Goal: Transaction & Acquisition: Purchase product/service

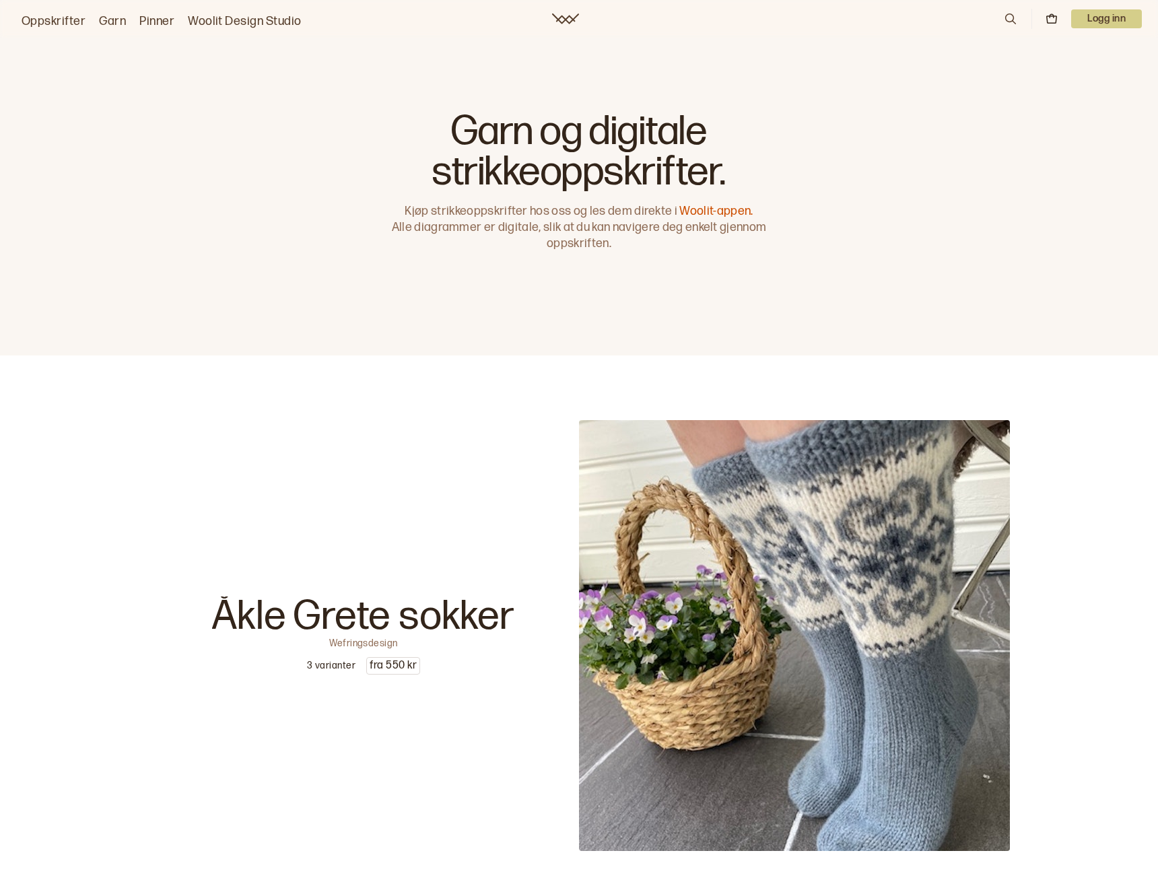
click at [1090, 23] on p "Logg inn" at bounding box center [1106, 18] width 71 height 19
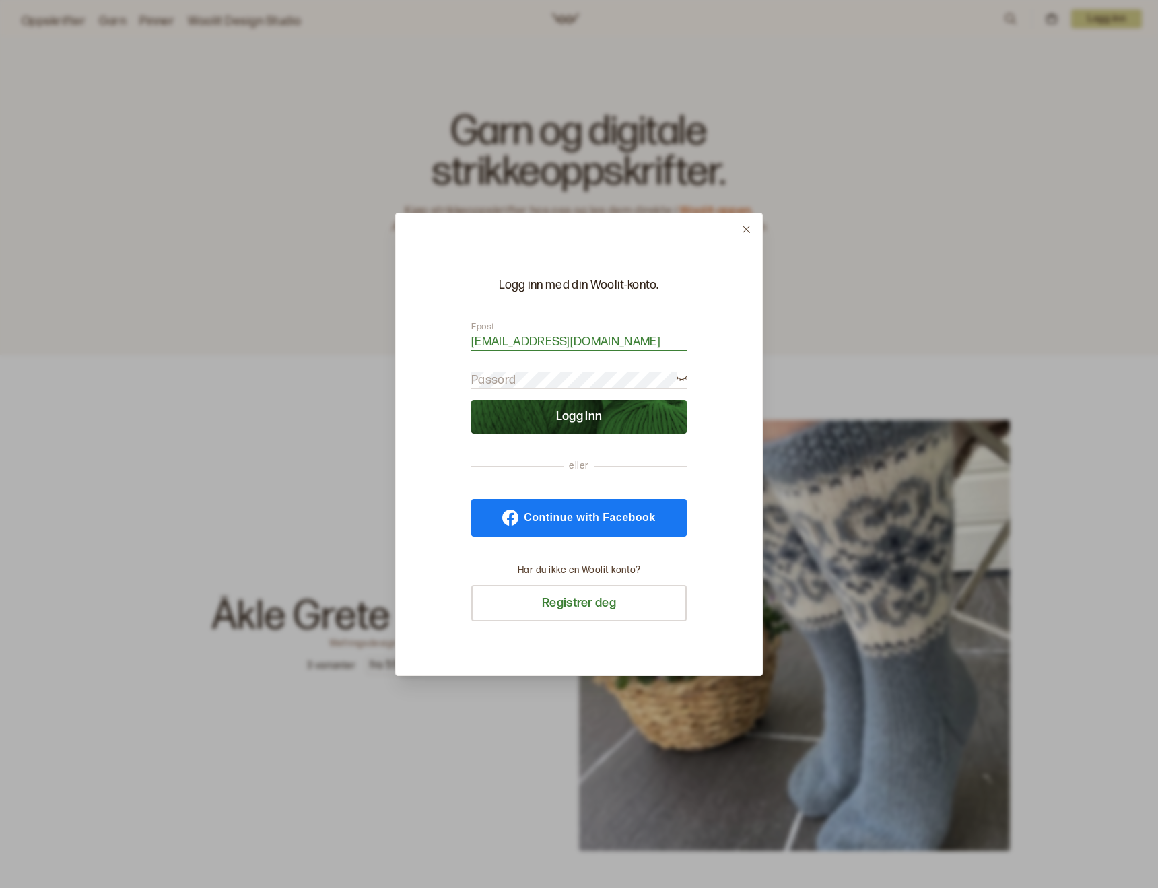
type input "[EMAIL_ADDRESS][DOMAIN_NAME]"
click at [589, 411] on button "Logg inn" at bounding box center [578, 417] width 215 height 34
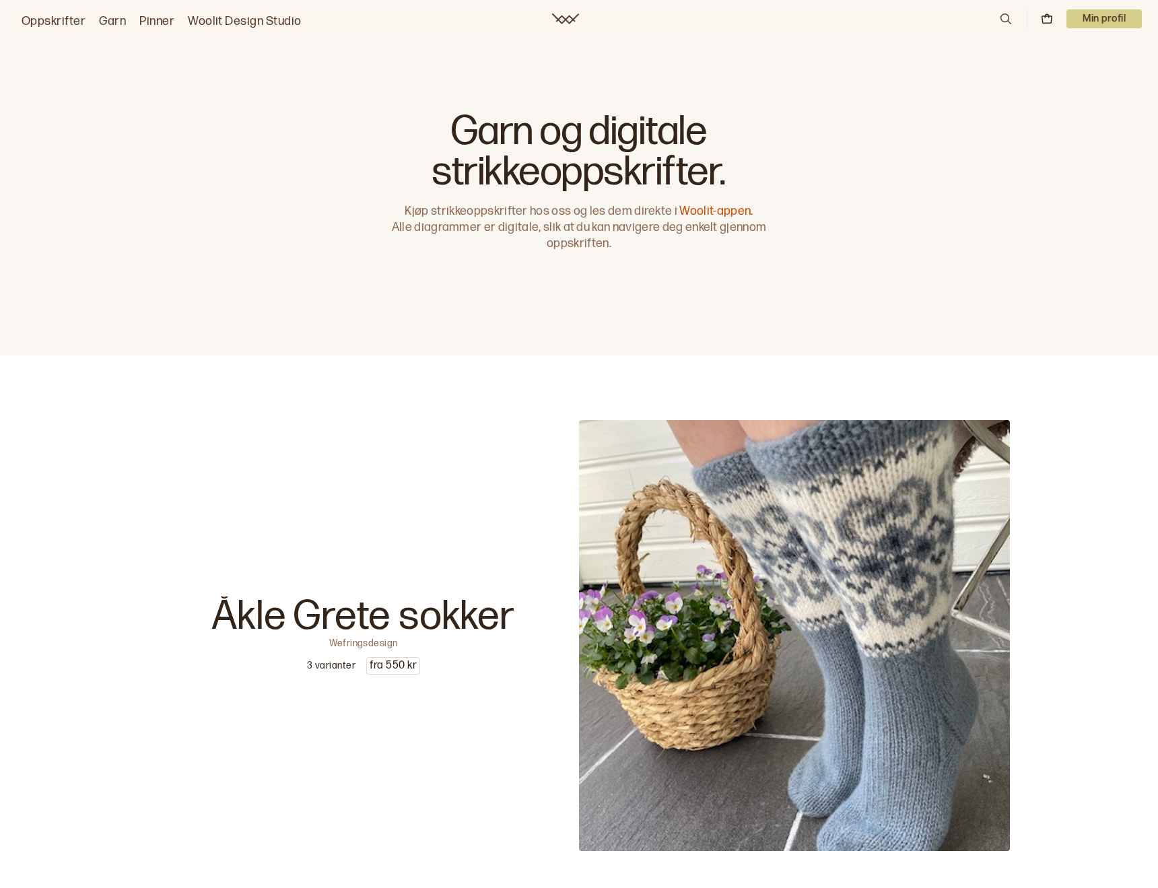
click at [1100, 12] on p "Min profil" at bounding box center [1103, 18] width 75 height 19
click at [48, 25] on link "Oppskrifter" at bounding box center [54, 21] width 64 height 19
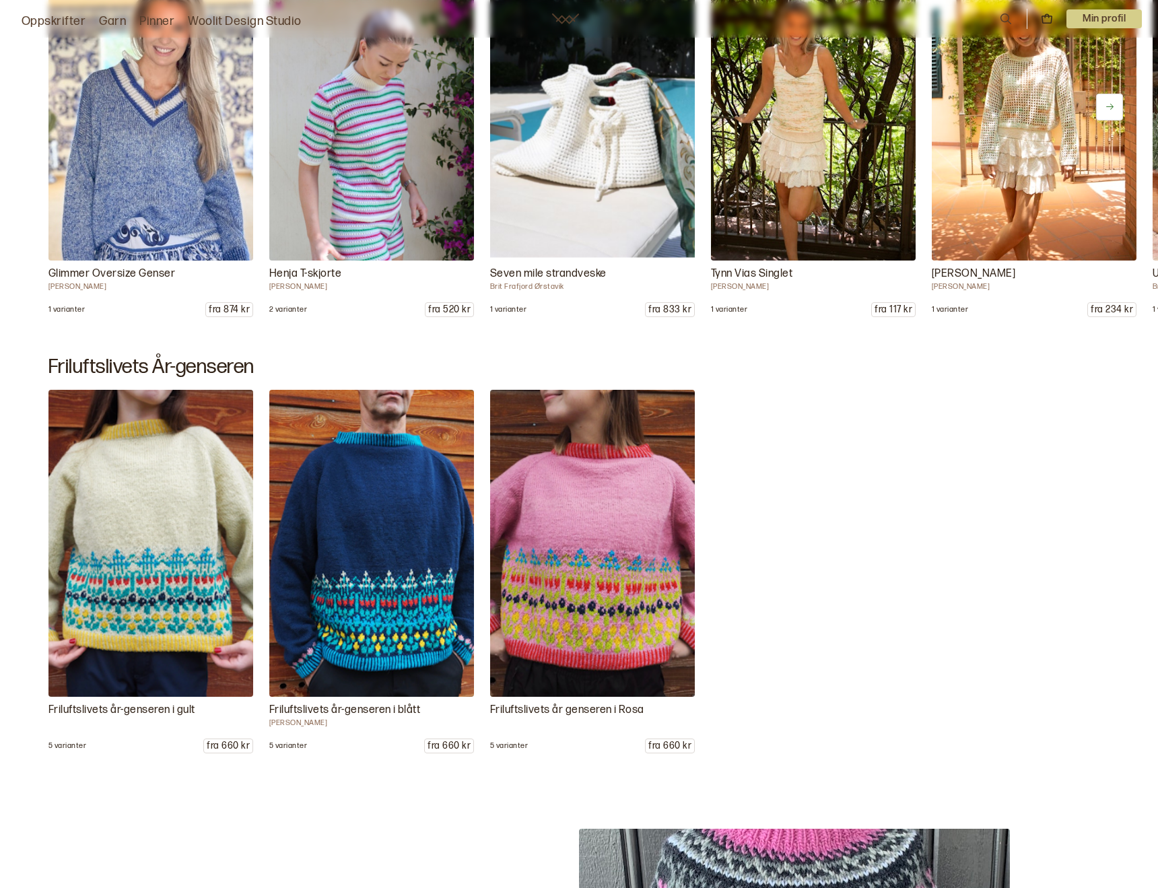
scroll to position [1007, 0]
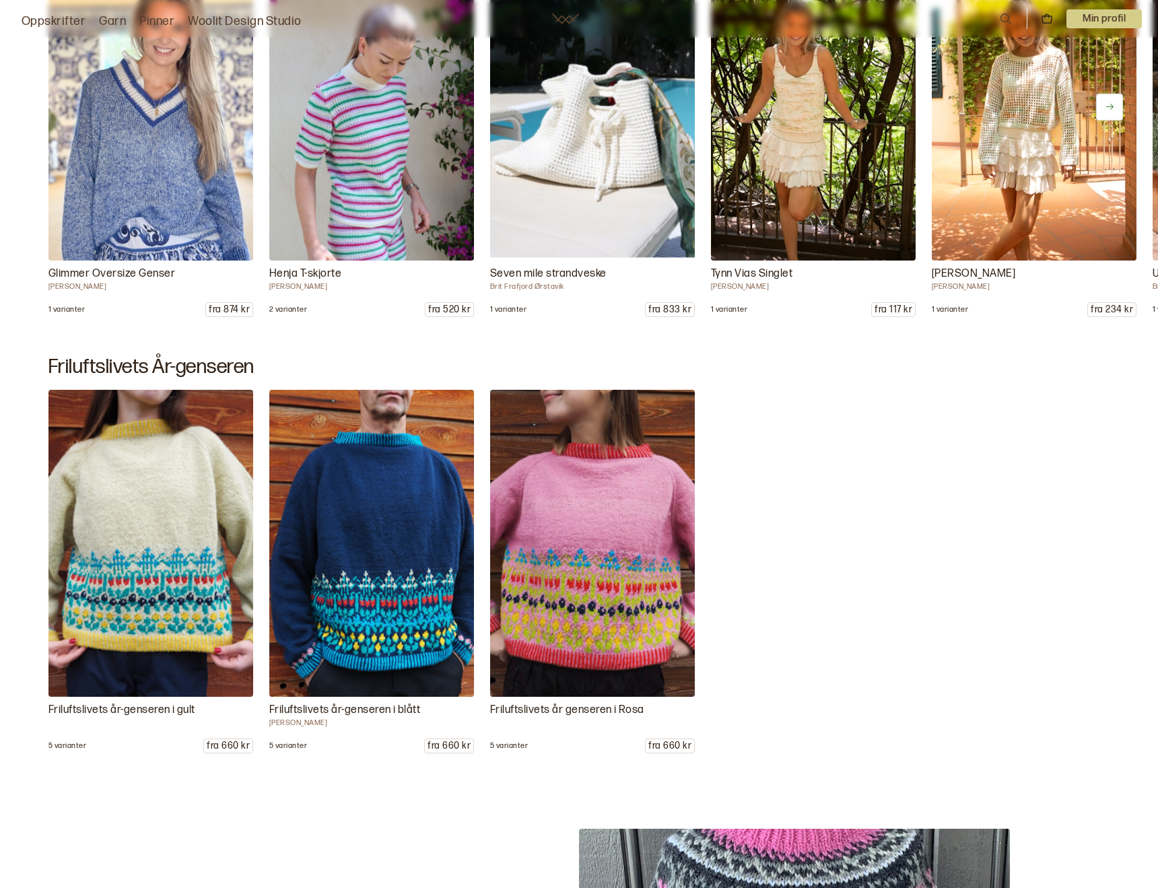
click at [363, 122] on img at bounding box center [371, 106] width 215 height 322
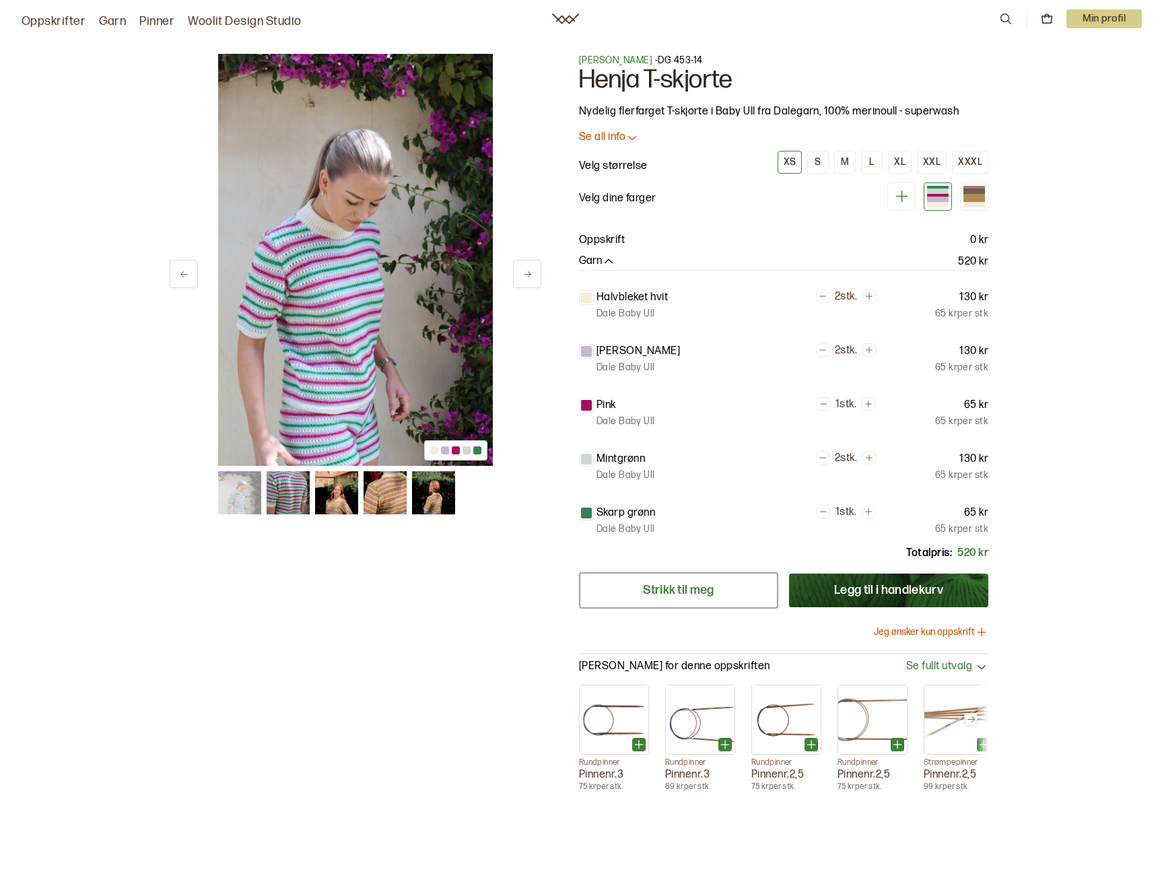
click at [666, 589] on link "Strikk til meg" at bounding box center [678, 590] width 199 height 36
click at [55, 17] on link "Oppskrifter" at bounding box center [54, 21] width 64 height 19
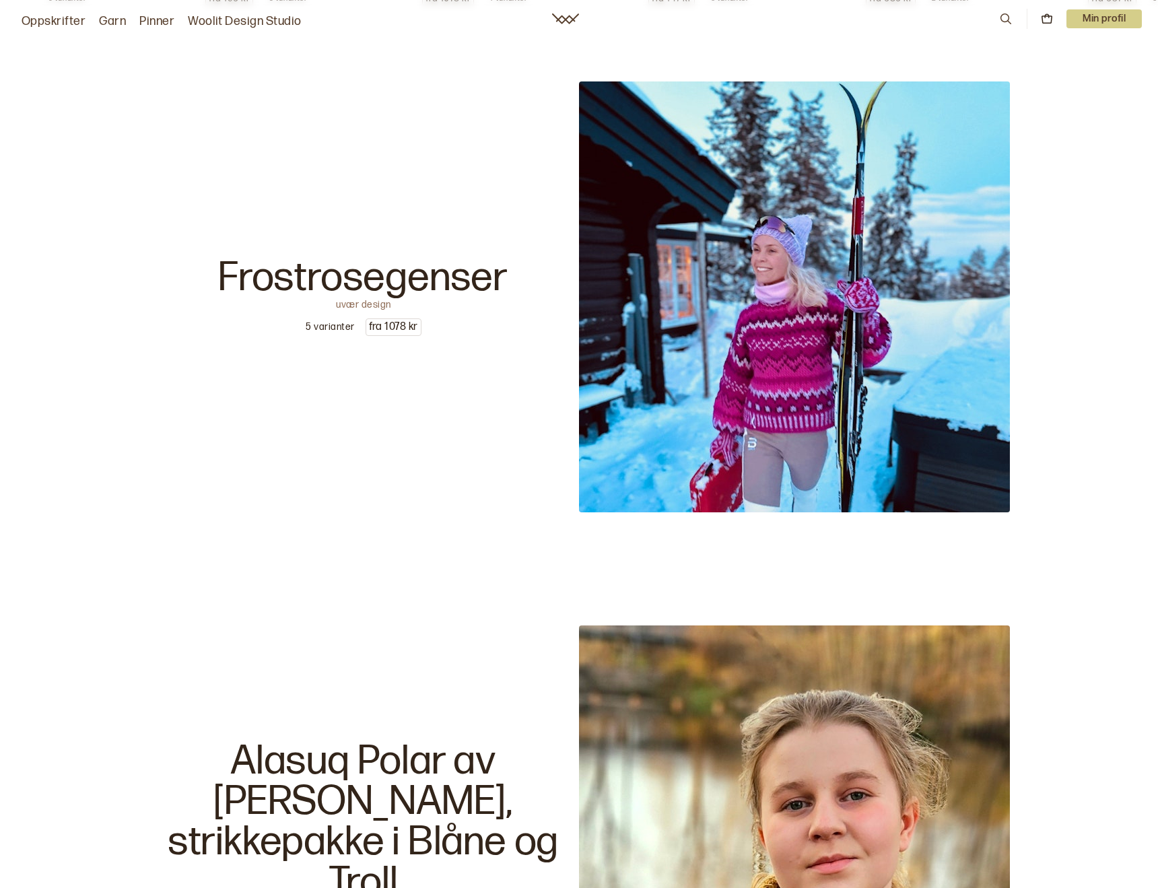
scroll to position [2730, 0]
